Goal: Find specific page/section

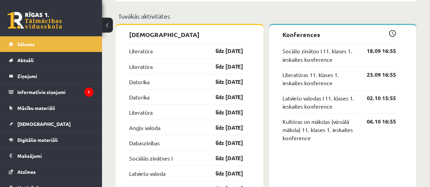
scroll to position [586, 0]
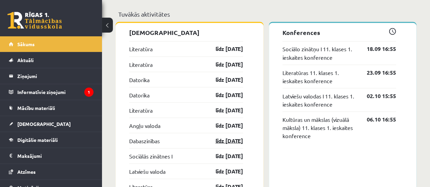
click at [214, 144] on link "līdz [DATE]" at bounding box center [223, 141] width 39 height 8
